Goal: Transaction & Acquisition: Purchase product/service

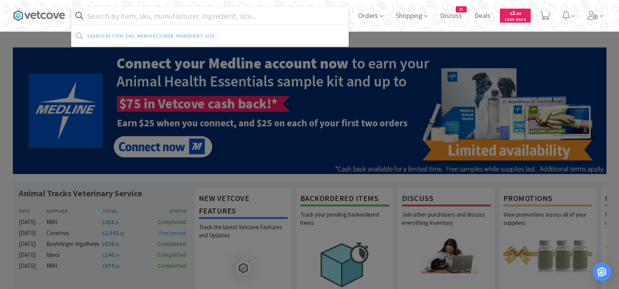
paste input "18g Needles"
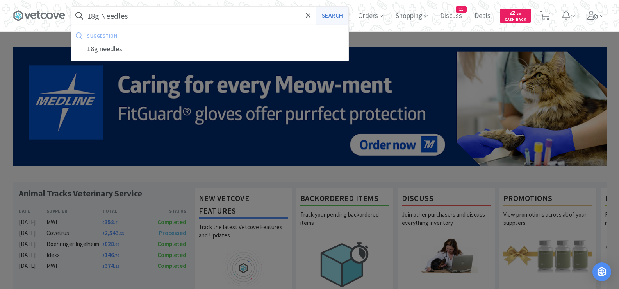
type input "18g Needles"
click at [323, 16] on button "Search" at bounding box center [332, 16] width 32 height 18
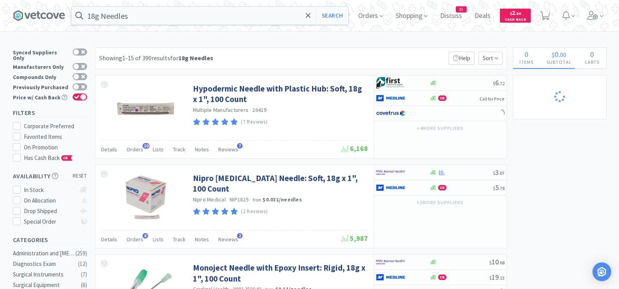
select select "1"
select select "2"
select select "1"
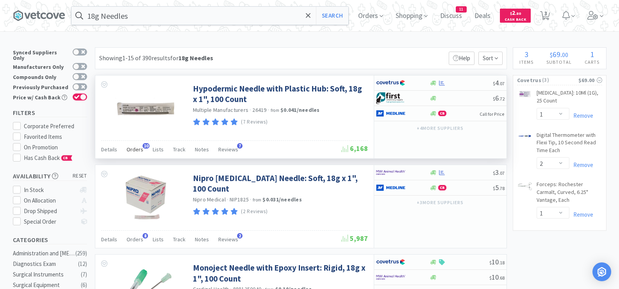
click at [133, 150] on span "Orders" at bounding box center [135, 149] width 17 height 7
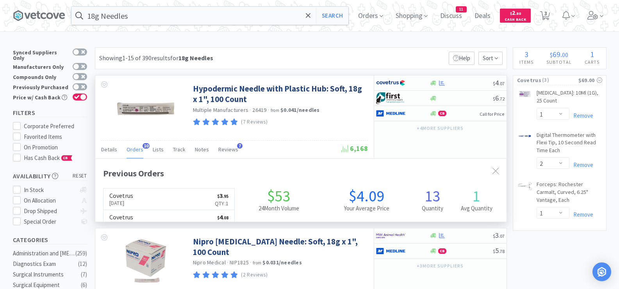
scroll to position [209, 411]
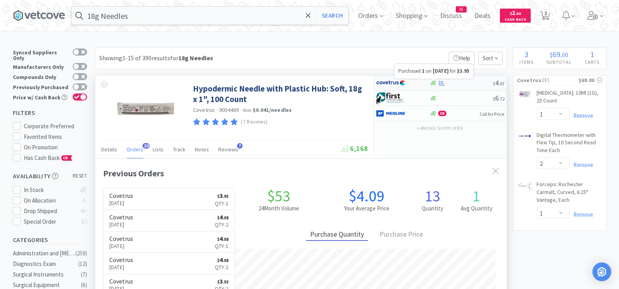
click at [441, 82] on icon at bounding box center [442, 83] width 6 height 6
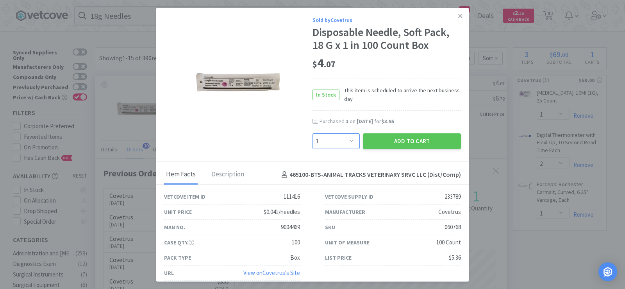
click at [321, 145] on select "Enter Quantity 1 2 3 4 5 6 7 8 9 10 11 12 13 14 15 16 17 18 19 20 Enter Quantity" at bounding box center [335, 141] width 47 height 16
select select "2"
click at [312, 133] on select "Enter Quantity 1 2 3 4 5 6 7 8 9 10 11 12 13 14 15 16 17 18 19 20 Enter Quantity" at bounding box center [335, 141] width 47 height 16
click at [390, 145] on button "Add to Cart" at bounding box center [412, 141] width 98 height 16
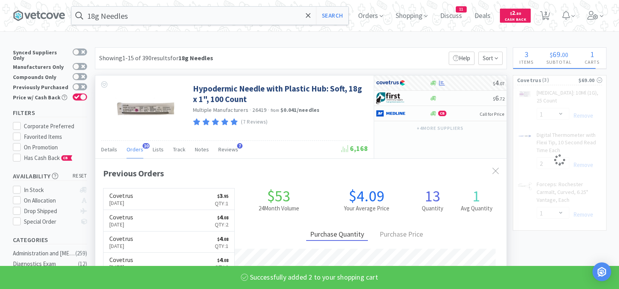
select select "2"
